Goal: Transaction & Acquisition: Purchase product/service

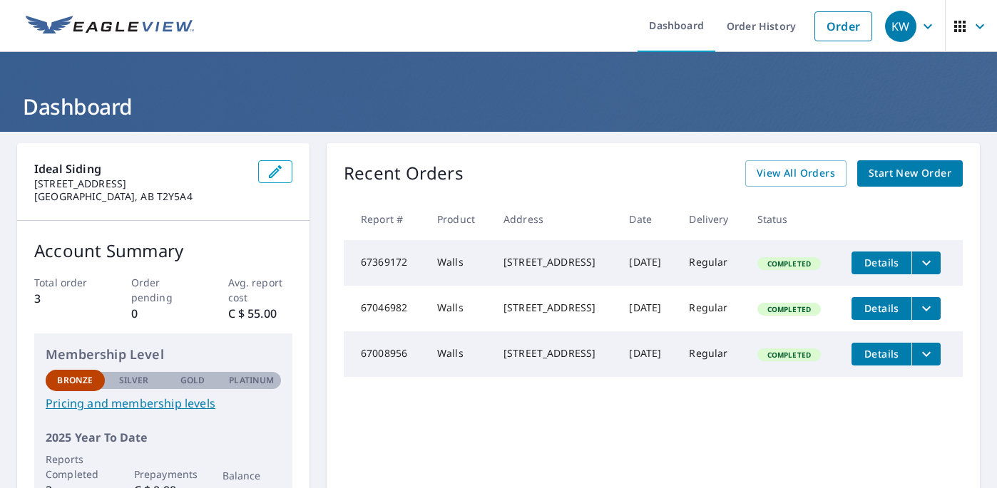
click at [936, 177] on span "Start New Order" at bounding box center [909, 174] width 83 height 18
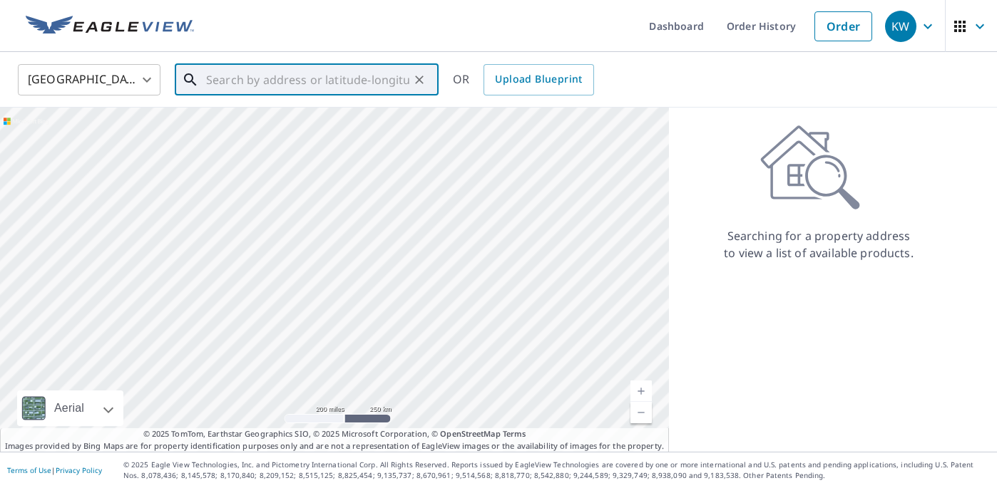
click at [307, 76] on input "text" at bounding box center [307, 80] width 203 height 40
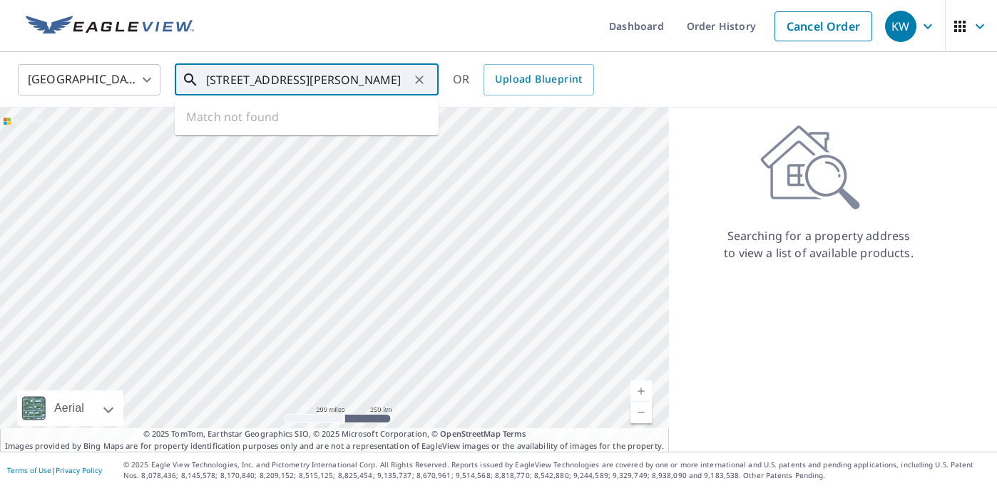
type input "[STREET_ADDRESS][PERSON_NAME]"
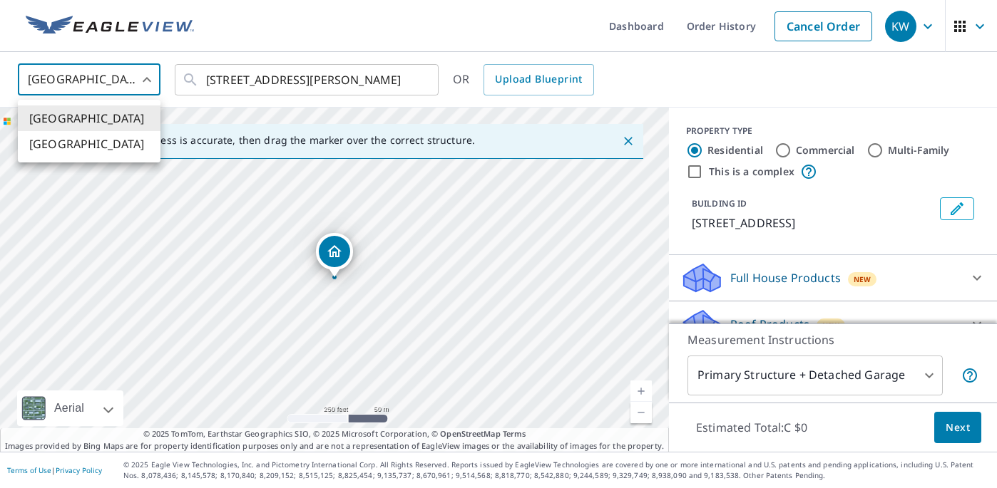
click at [120, 74] on body "KW KW Dashboard Order History Cancel Order KW United States [GEOGRAPHIC_DATA] ​…" at bounding box center [498, 244] width 997 height 488
click at [112, 153] on li "[GEOGRAPHIC_DATA]" at bounding box center [89, 144] width 143 height 26
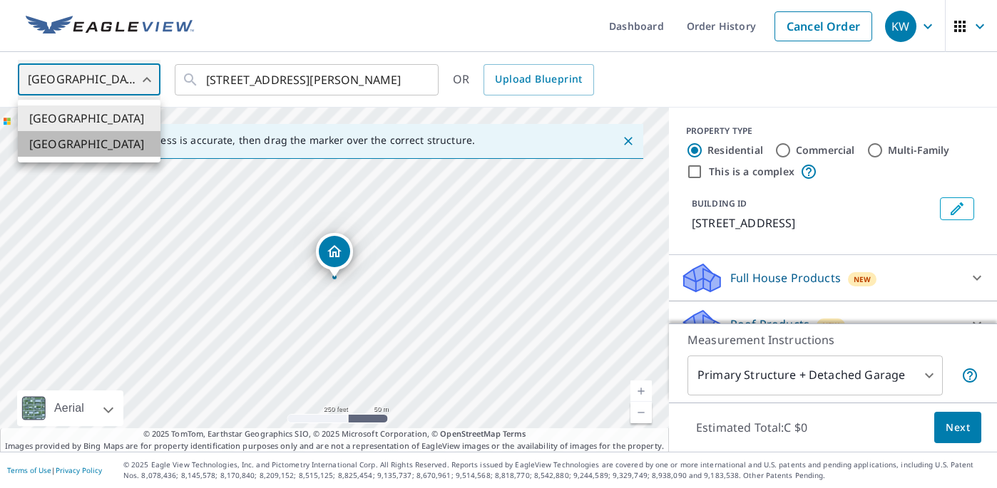
type input "CA"
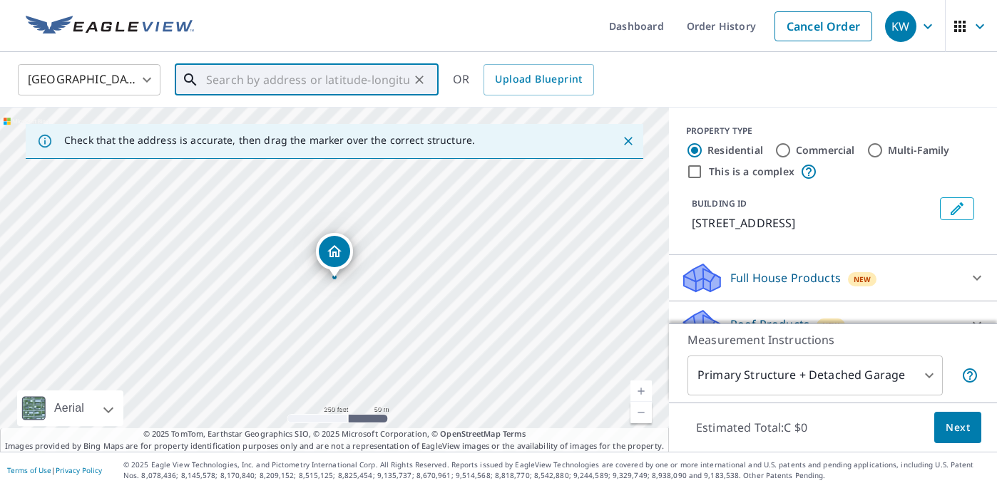
click at [364, 80] on input "text" at bounding box center [307, 80] width 203 height 40
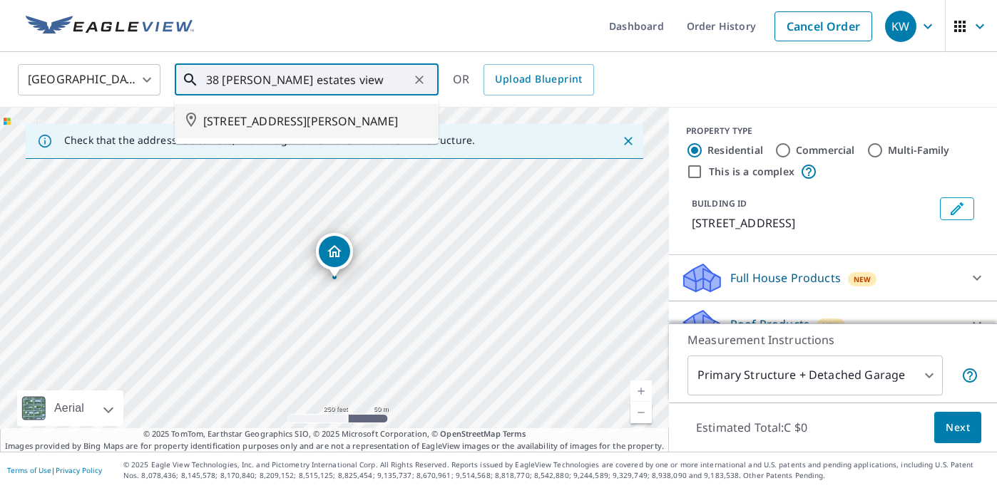
click at [364, 127] on span "[STREET_ADDRESS][PERSON_NAME]" at bounding box center [315, 121] width 224 height 17
type input "[STREET_ADDRESS][PERSON_NAME]"
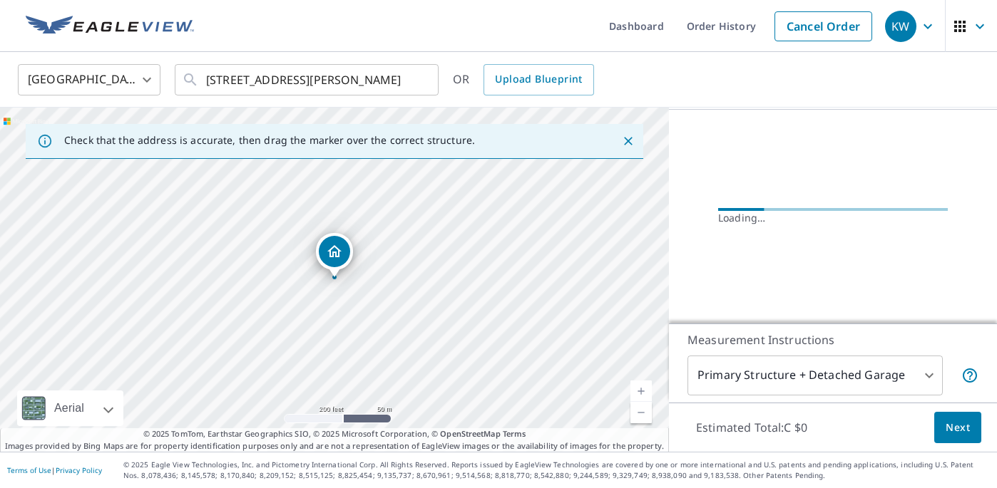
scroll to position [134, 0]
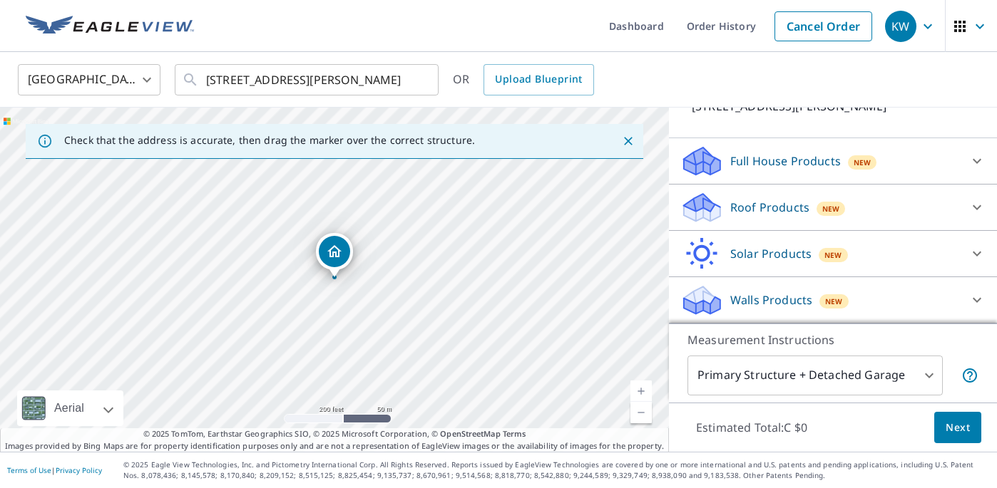
click at [836, 203] on span "New" at bounding box center [831, 208] width 18 height 11
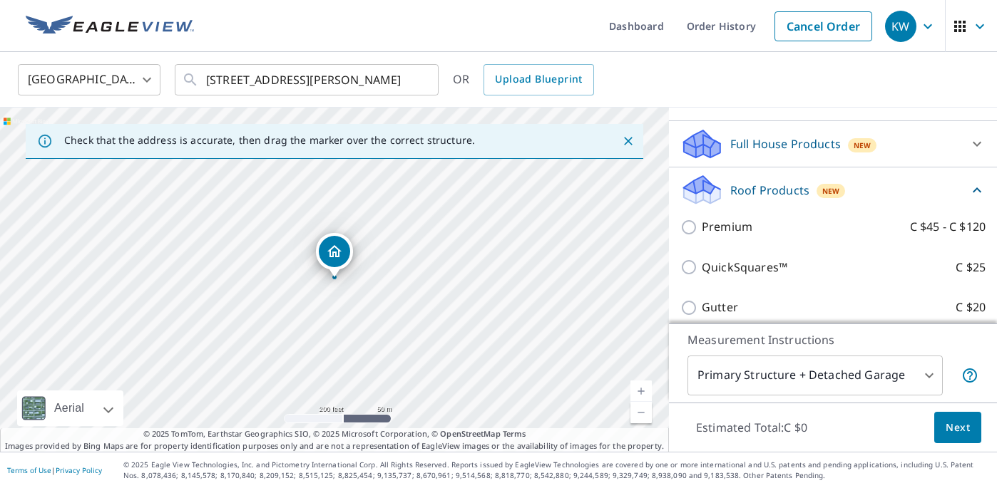
click at [836, 198] on div "New" at bounding box center [830, 191] width 29 height 14
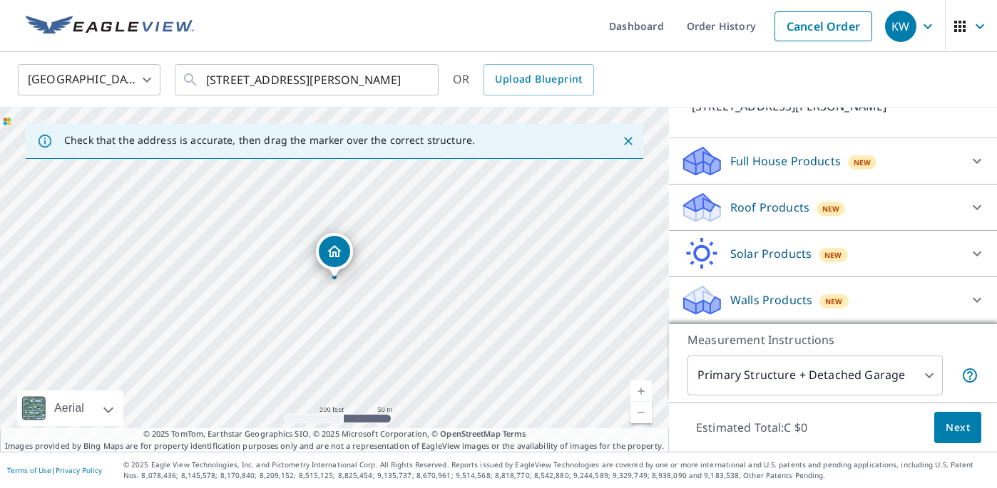
click at [891, 292] on div "Walls Products New" at bounding box center [820, 301] width 280 height 34
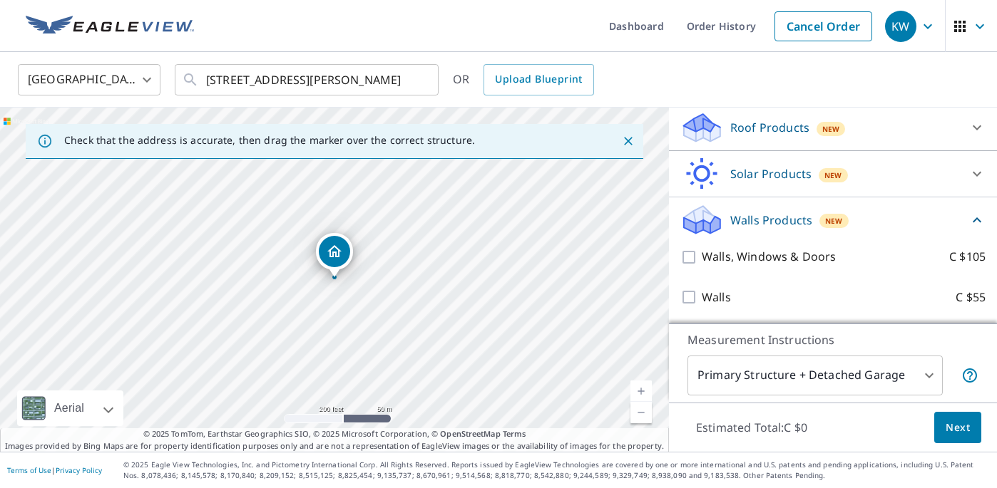
scroll to position [215, 0]
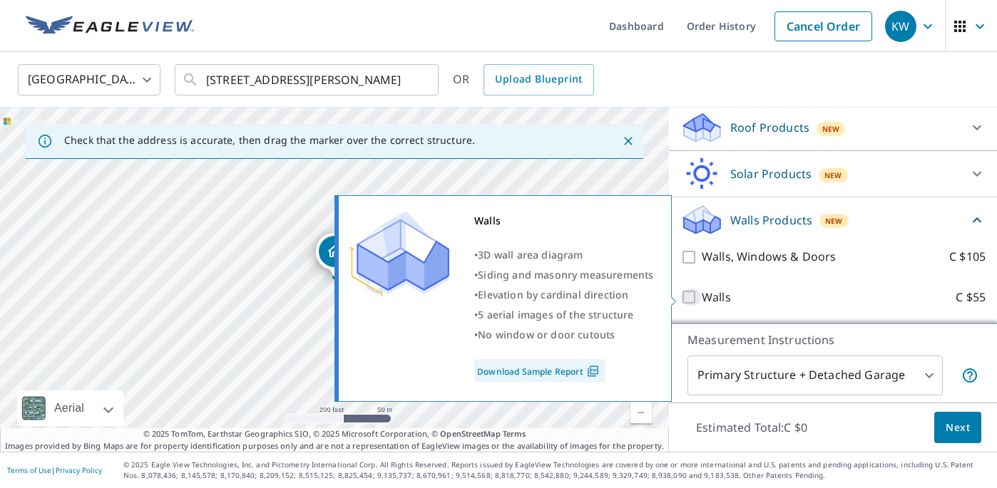
click at [692, 297] on input "Walls C $55" at bounding box center [690, 297] width 21 height 17
checkbox input "true"
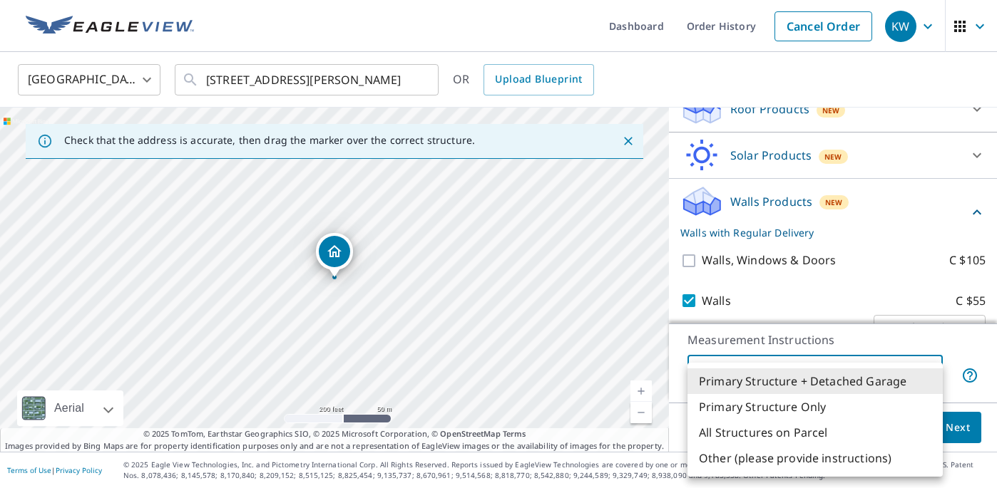
click at [921, 371] on body "KW KW Dashboard Order History Cancel Order KW Canada [GEOGRAPHIC_DATA] ​ 38 [PE…" at bounding box center [498, 244] width 997 height 488
click at [898, 405] on li "Primary Structure Only" at bounding box center [814, 407] width 255 height 26
type input "2"
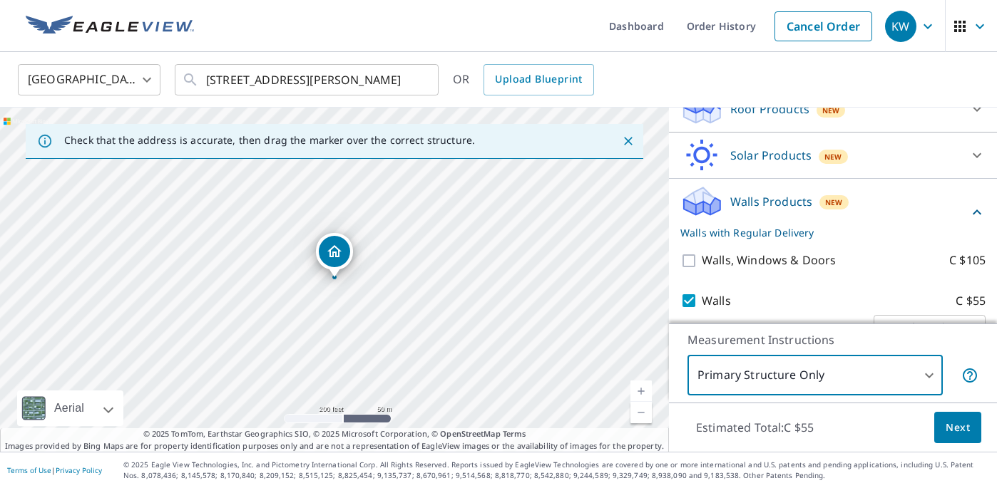
click at [969, 438] on button "Next" at bounding box center [957, 428] width 47 height 32
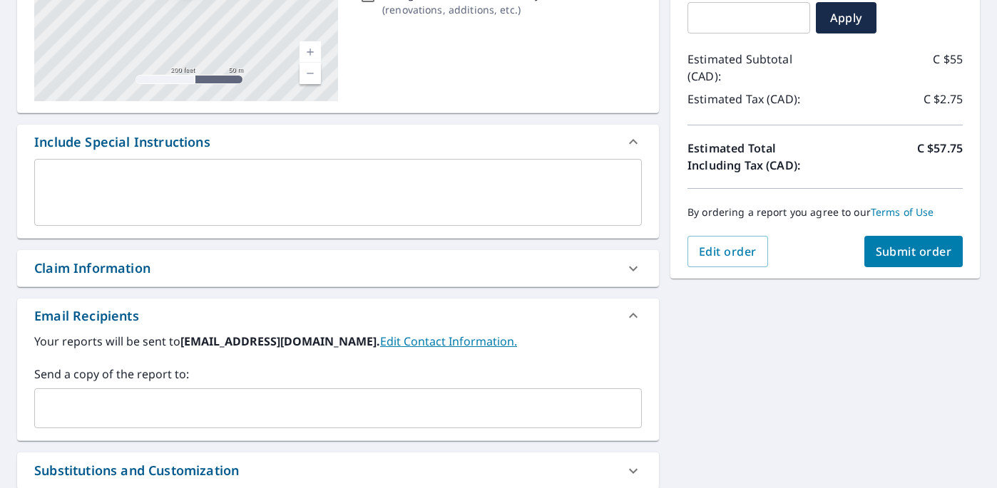
scroll to position [281, 0]
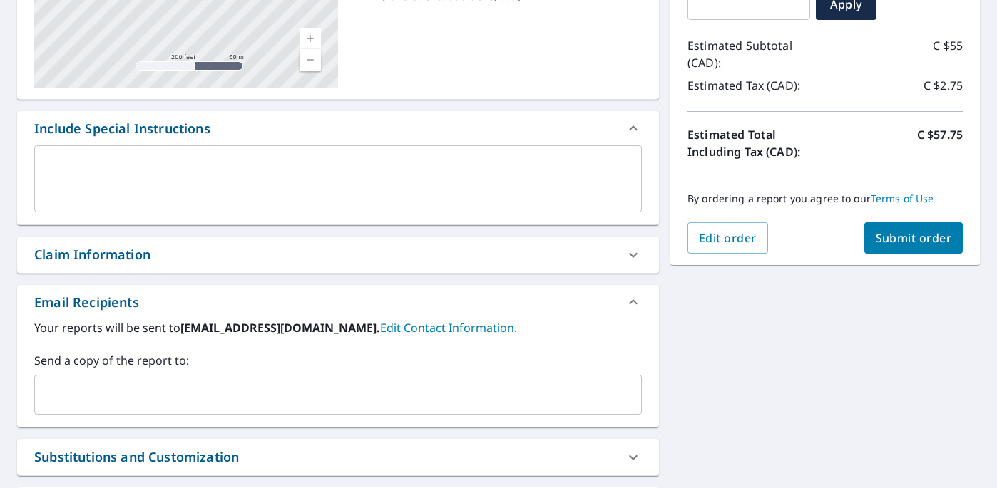
click at [939, 232] on span "Submit order" at bounding box center [914, 238] width 76 height 16
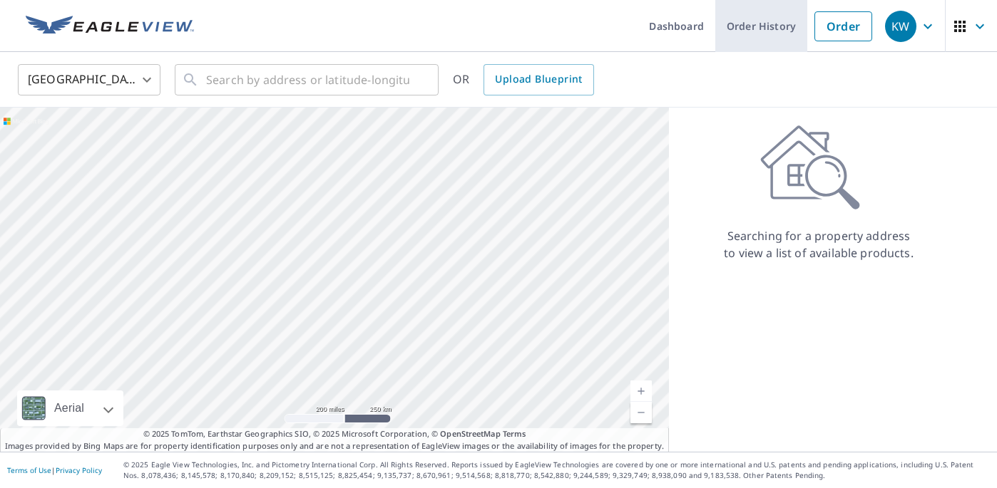
click at [747, 23] on link "Order History" at bounding box center [761, 26] width 92 height 52
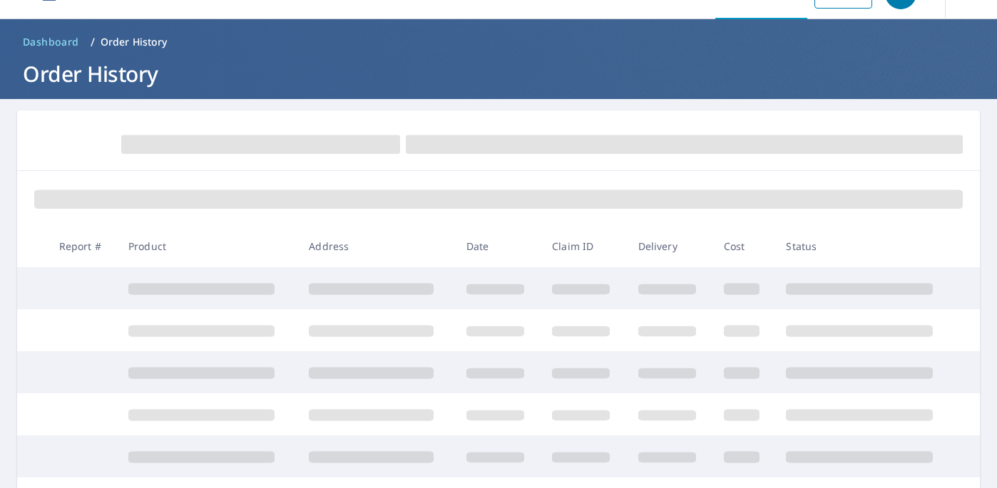
scroll to position [126, 0]
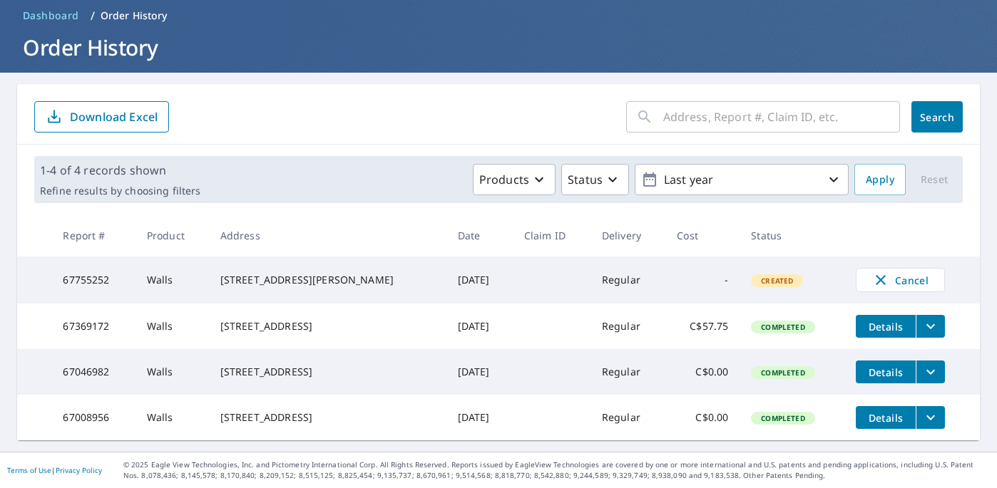
scroll to position [81, 0]
click at [885, 320] on span "Details" at bounding box center [885, 327] width 43 height 14
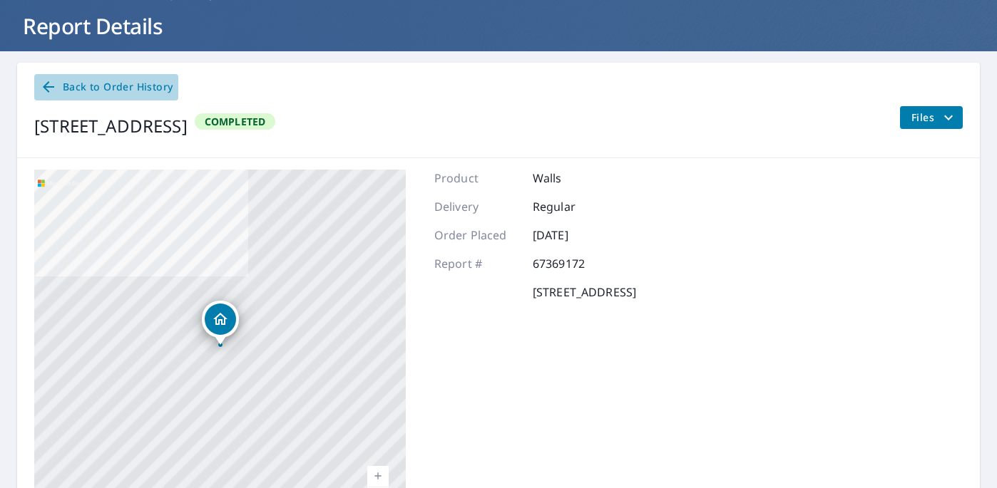
click at [81, 88] on span "Back to Order History" at bounding box center [106, 87] width 133 height 18
